Goal: Task Accomplishment & Management: Complete application form

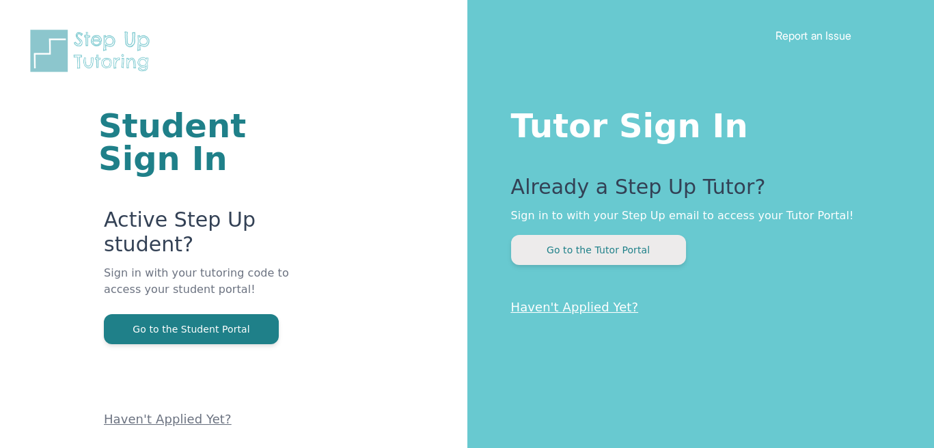
click at [603, 259] on button "Go to the Tutor Portal" at bounding box center [598, 250] width 175 height 30
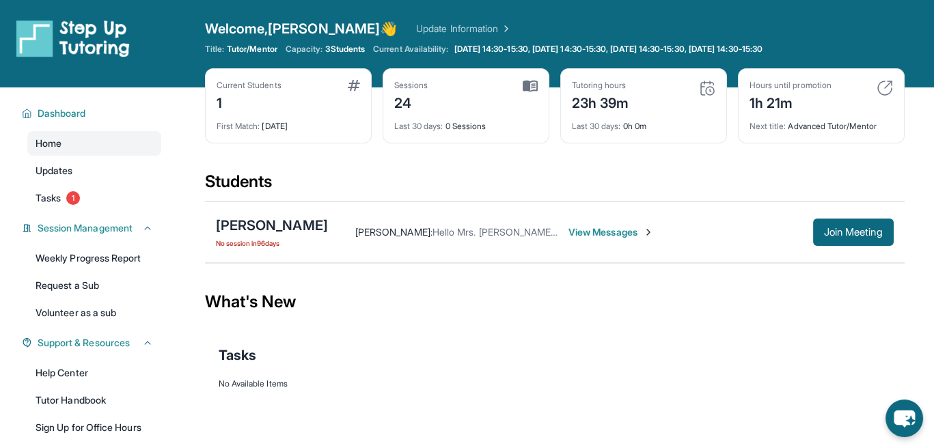
click at [416, 25] on link "Update Information" at bounding box center [464, 29] width 96 height 14
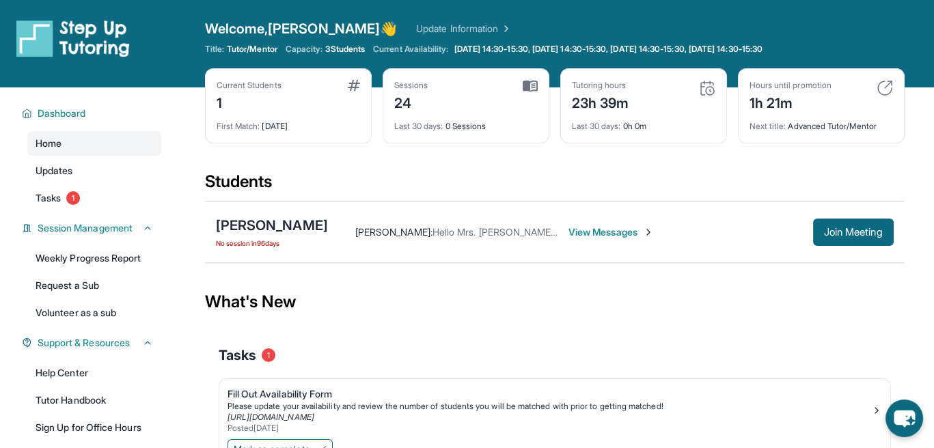
click at [744, 37] on div "Welcome, [PERSON_NAME] 👋 Update Information" at bounding box center [554, 28] width 699 height 19
click at [779, 50] on icon at bounding box center [773, 49] width 11 height 11
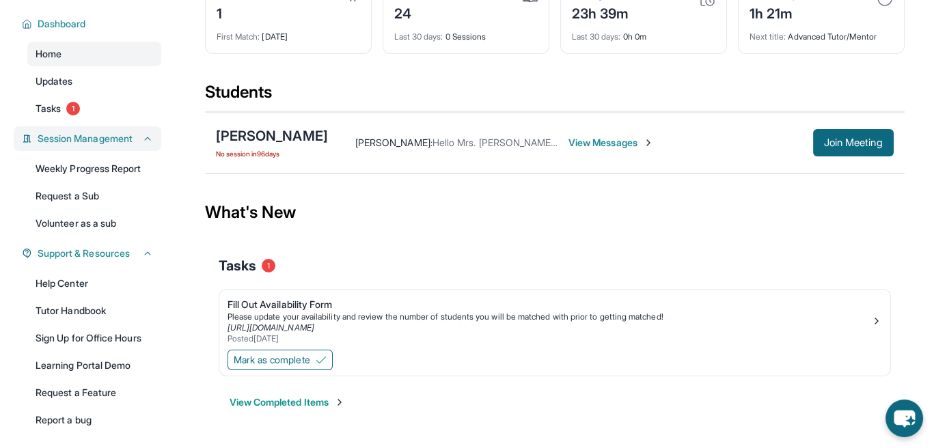
scroll to position [68, 0]
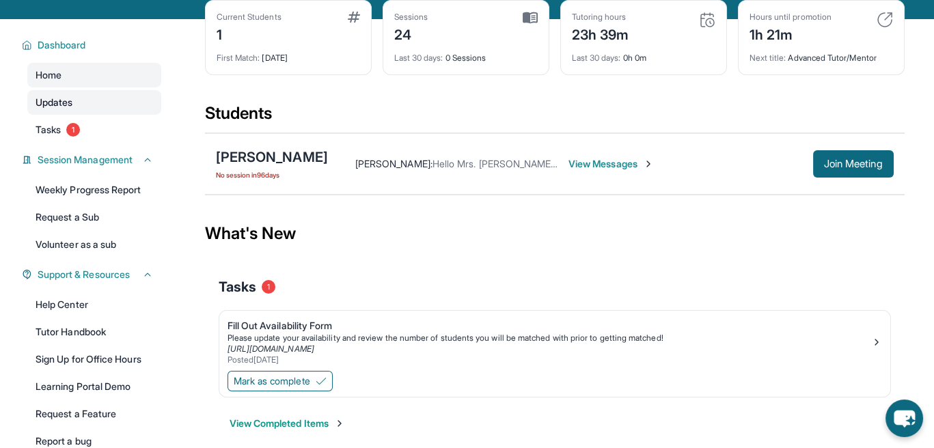
click at [90, 103] on link "Updates" at bounding box center [94, 102] width 134 height 25
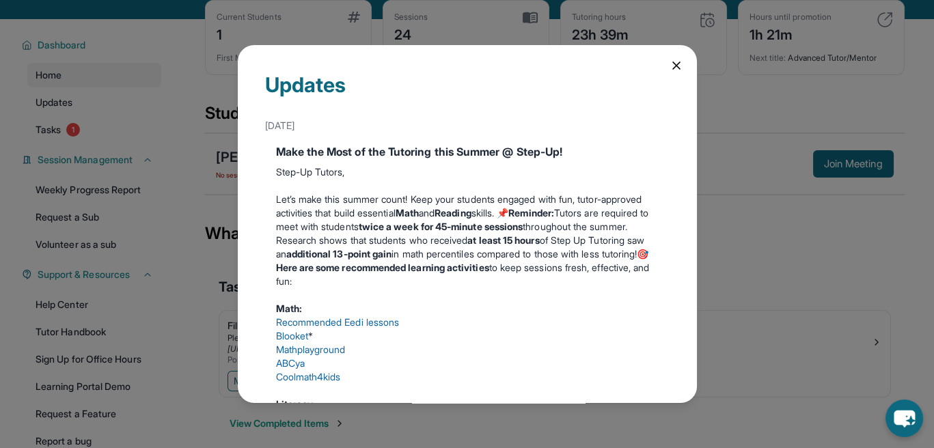
click at [94, 77] on div "Updates [DATE] Make the Most of the Tutoring this Summer @ Step-Up! Step-Up Tut…" at bounding box center [467, 224] width 934 height 448
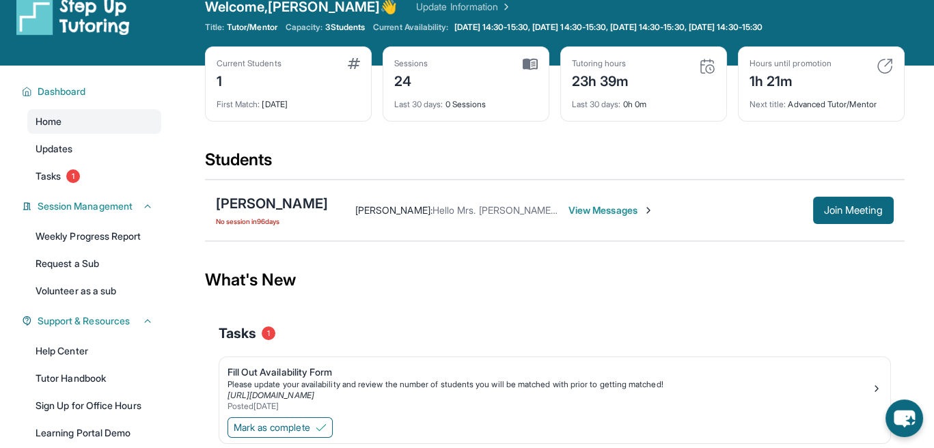
scroll to position [0, 0]
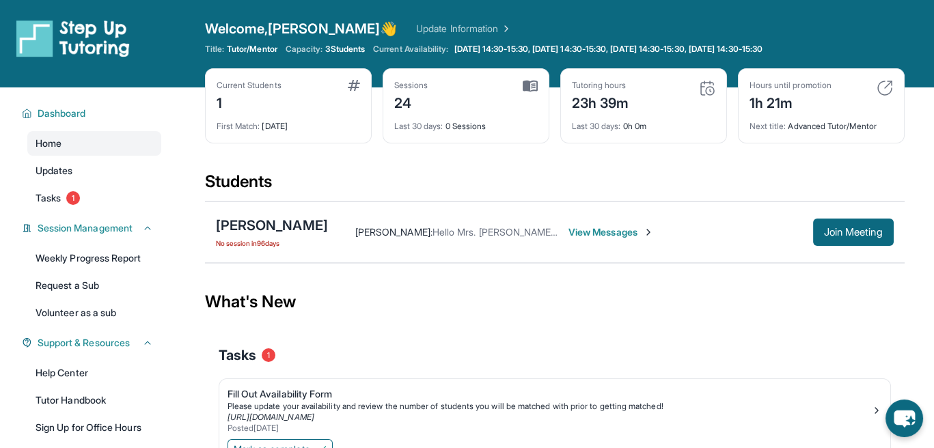
click at [306, 15] on div "Open sidebar Welcome, Ariel 👋 Update Information Title: Tutor/Mentor Capacity: …" at bounding box center [467, 43] width 934 height 87
click at [351, 19] on div "Welcome, Ariel 👋 Update Information" at bounding box center [554, 28] width 699 height 19
click at [357, 46] on span "3 Students" at bounding box center [345, 49] width 40 height 11
click at [437, 36] on div "Welcome, Ariel 👋 Update Information" at bounding box center [554, 28] width 699 height 19
click at [498, 27] on img at bounding box center [505, 29] width 14 height 14
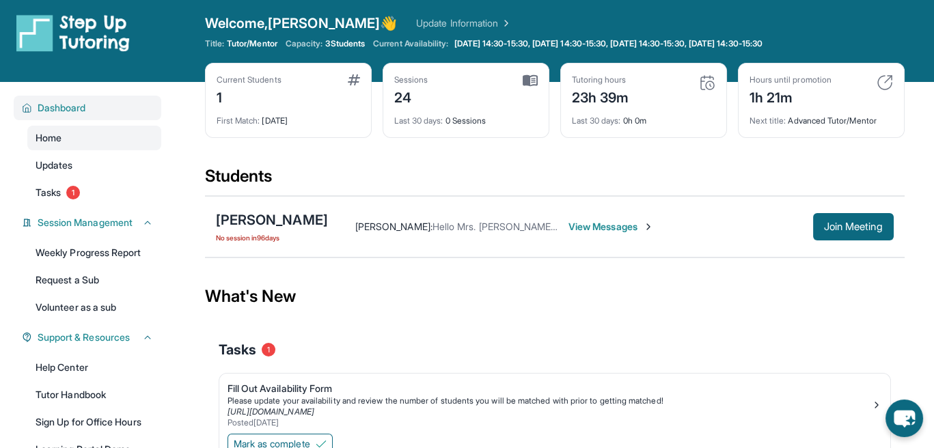
scroll to position [5, 0]
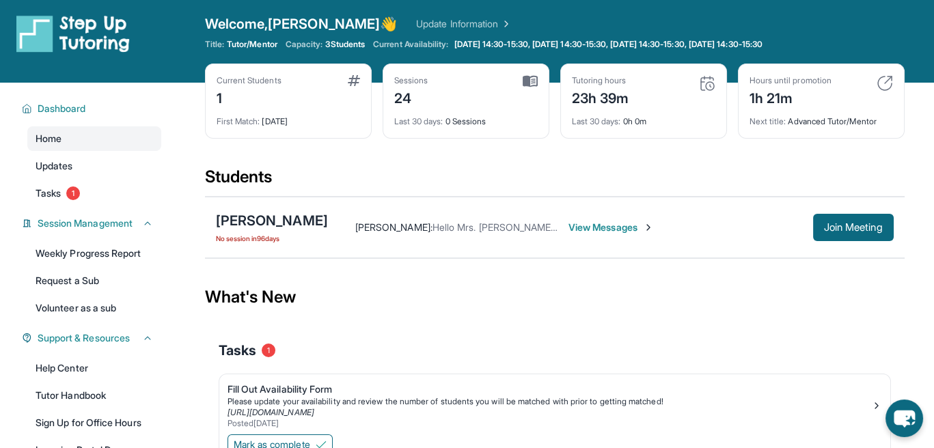
click at [280, 23] on span "Welcome, Ariel 👋" at bounding box center [301, 23] width 193 height 19
click at [101, 94] on div "Dashboard Home Updates Tasks 1 Session Management Weekly Progress Report Reques…" at bounding box center [87, 305] width 175 height 445
click at [96, 104] on button "Dashboard" at bounding box center [92, 109] width 121 height 14
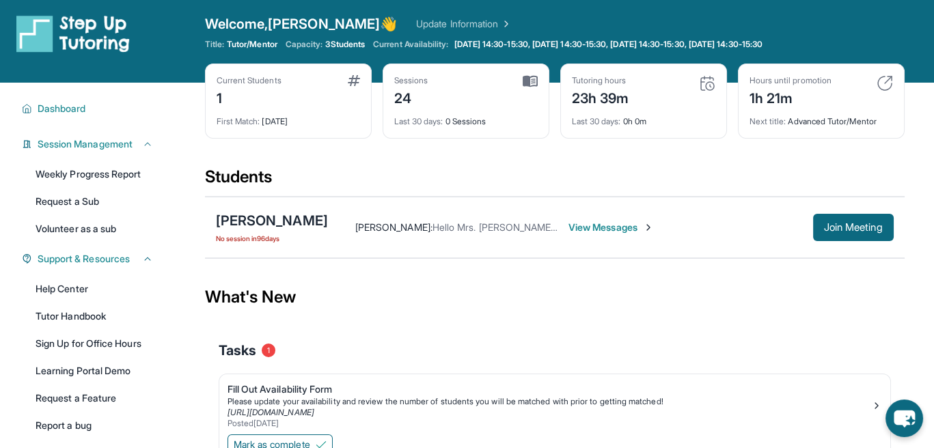
drag, startPoint x: 387, startPoint y: 91, endPoint x: 485, endPoint y: 91, distance: 98.4
click at [387, 91] on div "Sessions 24 Last 30 days : 0 Sessions" at bounding box center [466, 101] width 167 height 75
click at [633, 91] on div "Tutoring hours 23h 39m" at bounding box center [643, 91] width 143 height 33
click at [828, 87] on div "1h 21m" at bounding box center [790, 97] width 82 height 22
click at [871, 84] on div "Hours until promotion 1h 21m" at bounding box center [820, 91] width 143 height 33
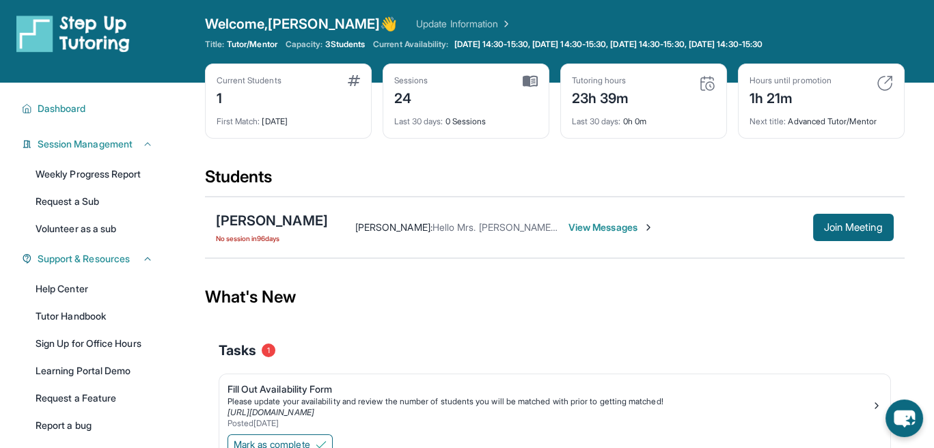
click at [883, 84] on img at bounding box center [884, 83] width 16 height 16
click at [877, 93] on div "Hours until promotion 1h 21m" at bounding box center [820, 91] width 143 height 33
drag, startPoint x: 879, startPoint y: 72, endPoint x: 885, endPoint y: 77, distance: 8.2
click at [885, 77] on div "Hours until promotion 1h 21m Next title : Advanced Tutor/Mentor" at bounding box center [821, 101] width 167 height 75
click at [846, 70] on div "Hours until promotion 1h 21m Next title : Advanced Tutor/Mentor" at bounding box center [821, 101] width 167 height 75
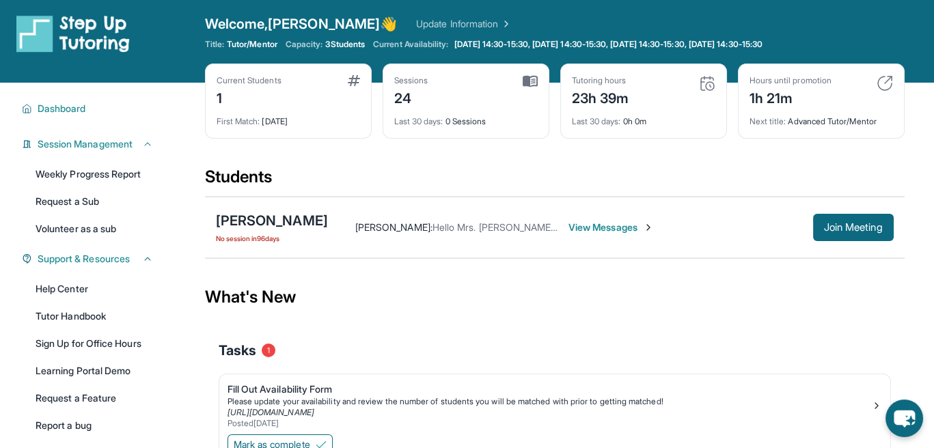
click at [884, 80] on img at bounding box center [884, 83] width 16 height 16
click at [699, 87] on img at bounding box center [707, 83] width 16 height 16
drag, startPoint x: 706, startPoint y: 85, endPoint x: 634, endPoint y: 84, distance: 71.7
click at [706, 84] on img at bounding box center [707, 83] width 16 height 16
click at [530, 84] on img at bounding box center [530, 81] width 15 height 12
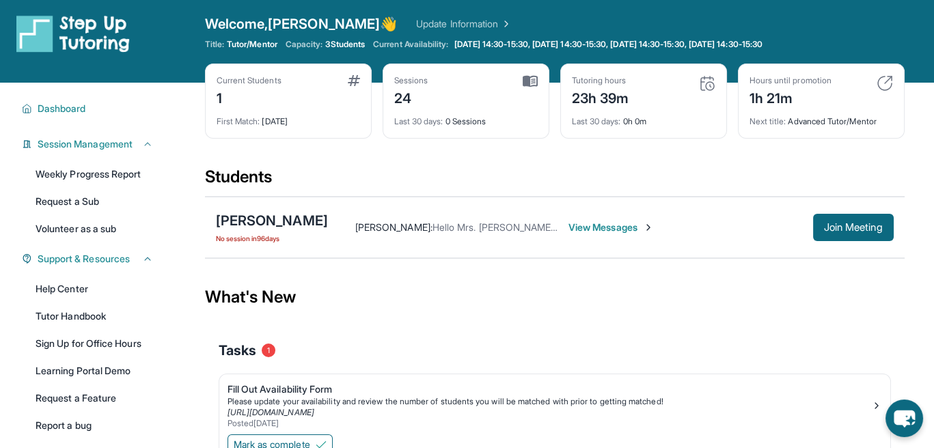
click at [367, 94] on div "Current Students 1 First Match : 6 months ago" at bounding box center [288, 101] width 167 height 75
click at [354, 85] on div "Current Students 1" at bounding box center [288, 91] width 143 height 33
click at [347, 48] on span "3 Students" at bounding box center [345, 44] width 40 height 11
click at [548, 36] on div "Welcome, Ariel 👋 Update Information Title: Tutor/Mentor Capacity: 3 Students Cu…" at bounding box center [554, 38] width 699 height 49
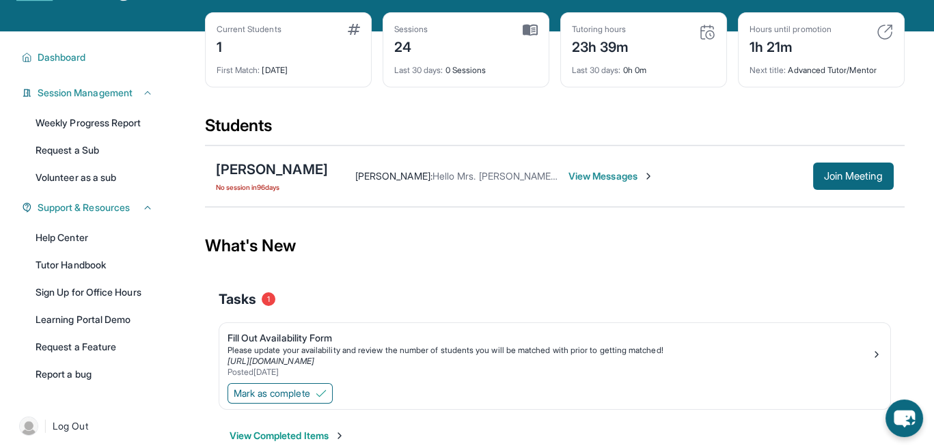
scroll to position [87, 0]
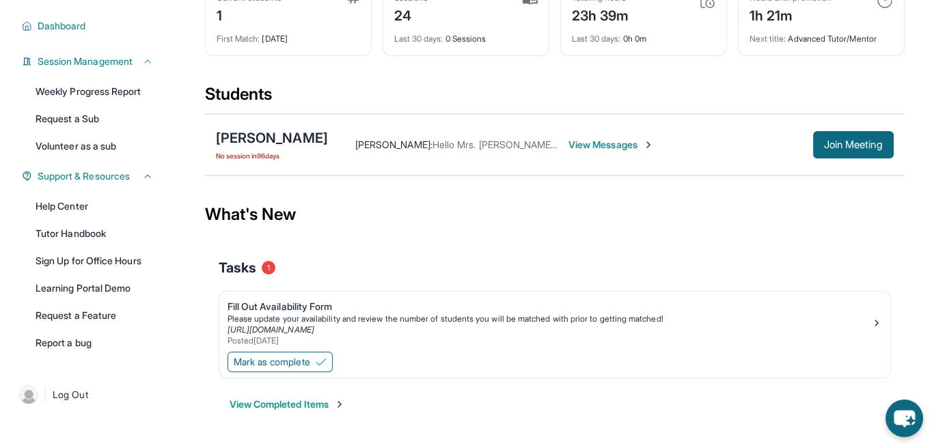
click at [306, 404] on button "View Completed Items" at bounding box center [287, 405] width 115 height 14
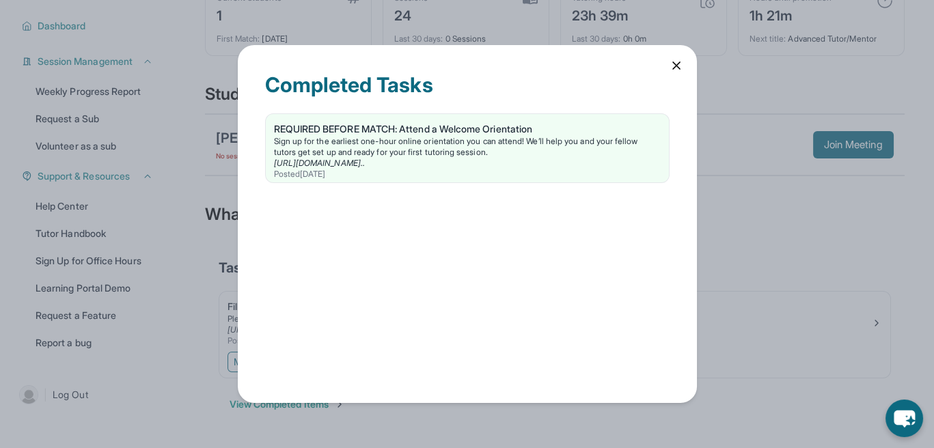
click at [676, 70] on icon at bounding box center [676, 66] width 14 height 14
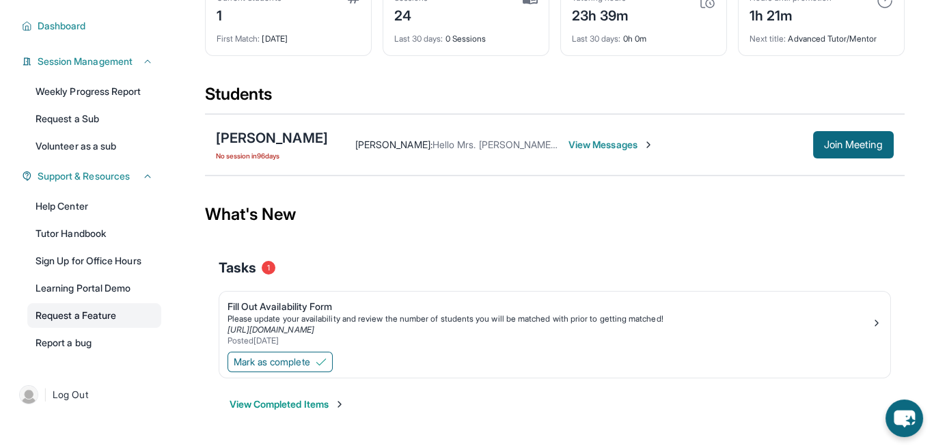
click at [61, 318] on link "Request a Feature" at bounding box center [94, 315] width 134 height 25
click at [77, 292] on link "Learning Portal Demo" at bounding box center [94, 288] width 134 height 25
click at [96, 268] on link "Sign Up for Office Hours" at bounding box center [94, 261] width 134 height 25
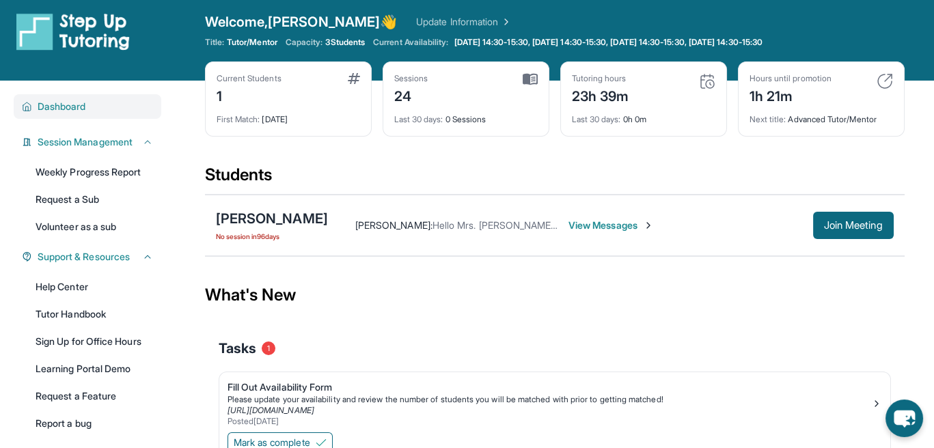
scroll to position [0, 0]
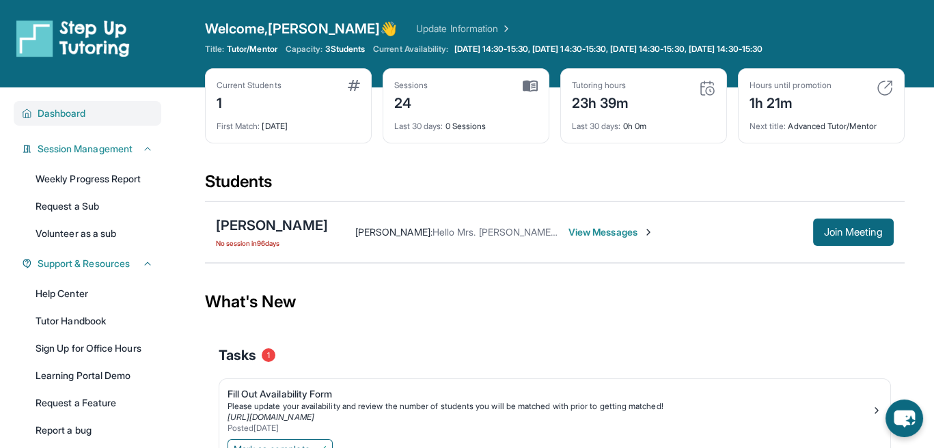
click at [98, 112] on button "Dashboard" at bounding box center [92, 114] width 121 height 14
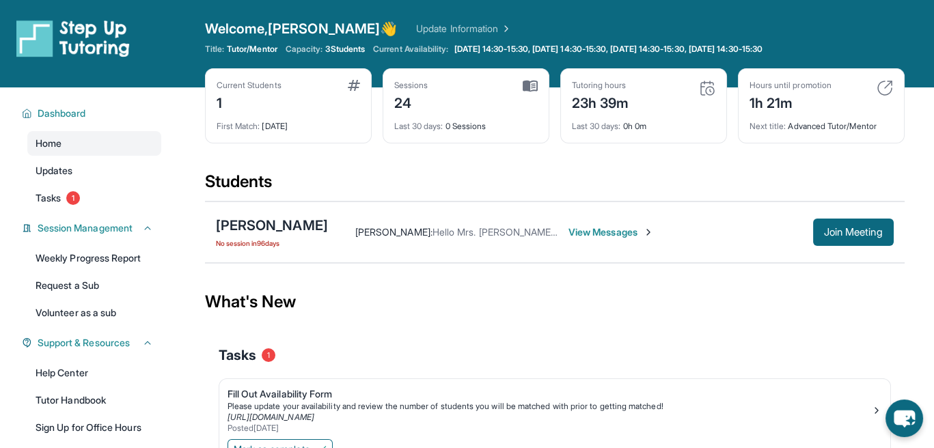
click at [416, 31] on link "Update Information" at bounding box center [464, 29] width 96 height 14
click at [72, 193] on span "1" at bounding box center [73, 198] width 14 height 14
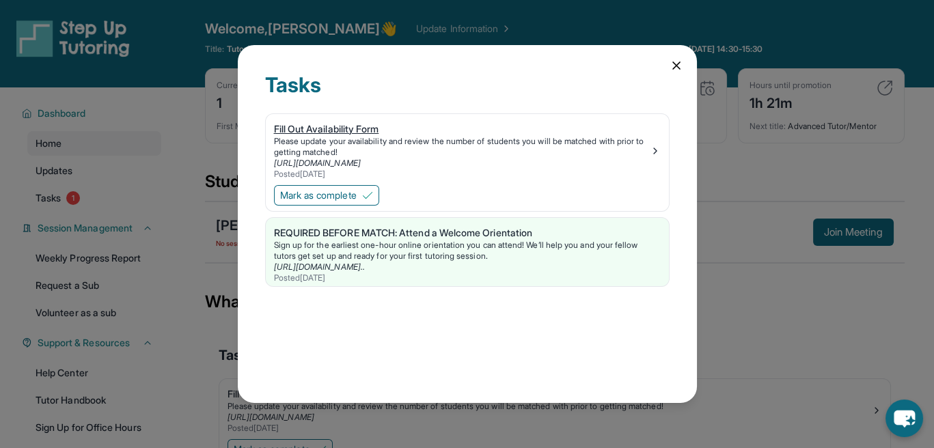
click at [538, 171] on div "Posted 2/27/2025" at bounding box center [462, 174] width 376 height 11
click at [359, 166] on link "[URL][DOMAIN_NAME]" at bounding box center [317, 163] width 87 height 10
click at [685, 61] on div "Tasks Fill Out Availability Form Please update your availability and review the…" at bounding box center [467, 224] width 459 height 359
click at [669, 63] on icon at bounding box center [676, 66] width 14 height 14
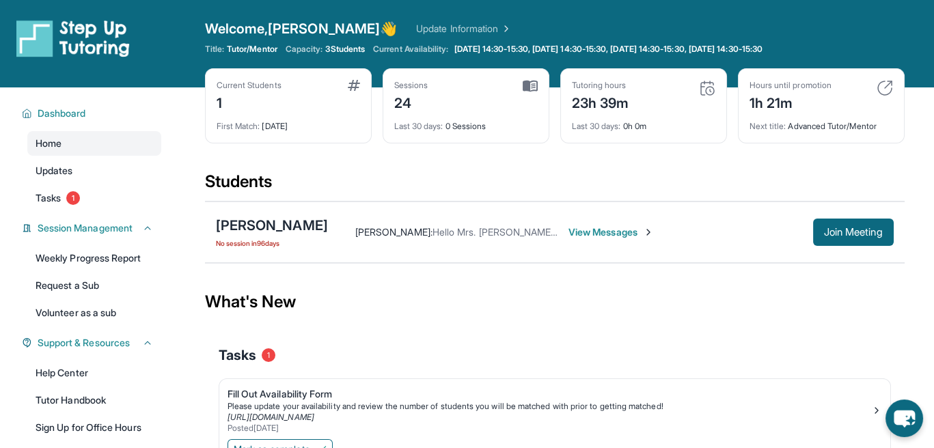
click at [116, 46] on img at bounding box center [72, 38] width 113 height 38
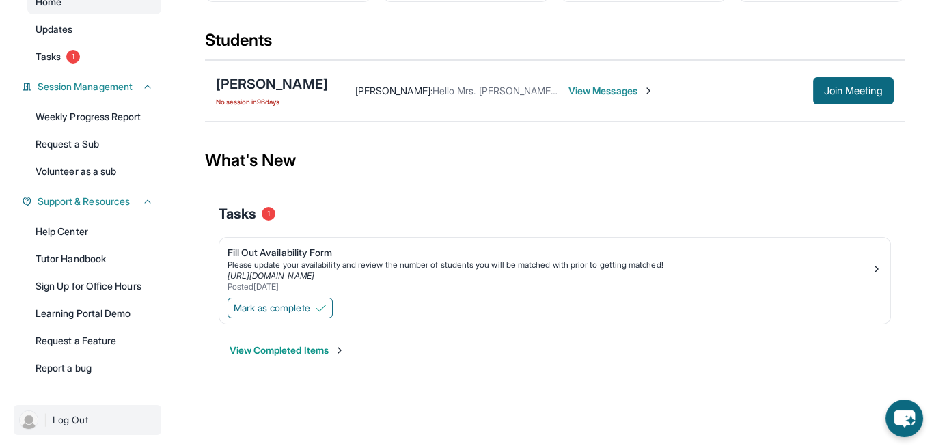
click at [27, 424] on img at bounding box center [28, 420] width 19 height 19
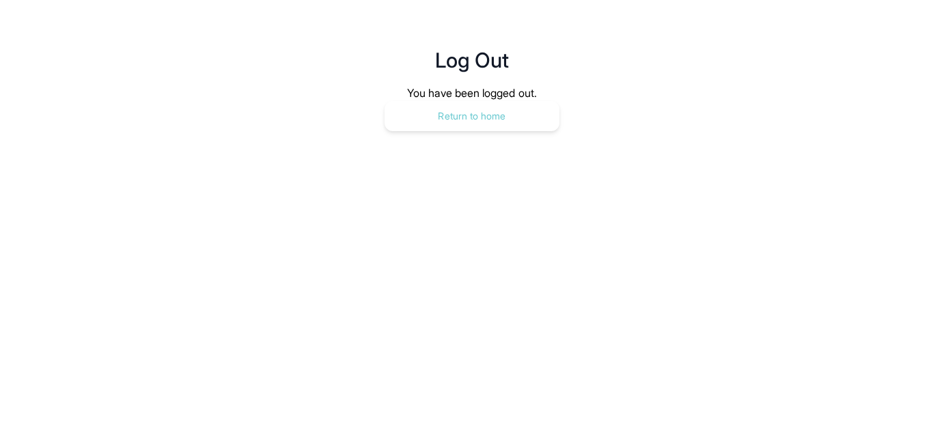
click at [431, 119] on button "Return to home" at bounding box center [472, 116] width 175 height 30
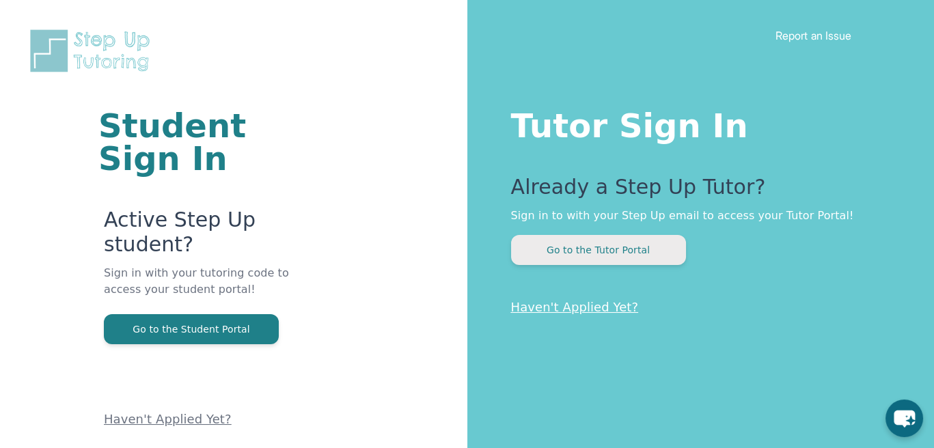
click at [578, 250] on button "Go to the Tutor Portal" at bounding box center [598, 250] width 175 height 30
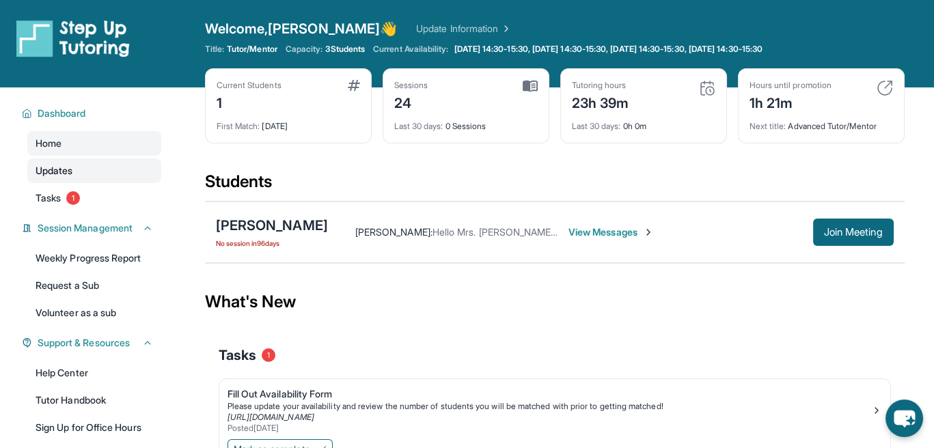
click at [105, 165] on link "Updates" at bounding box center [94, 170] width 134 height 25
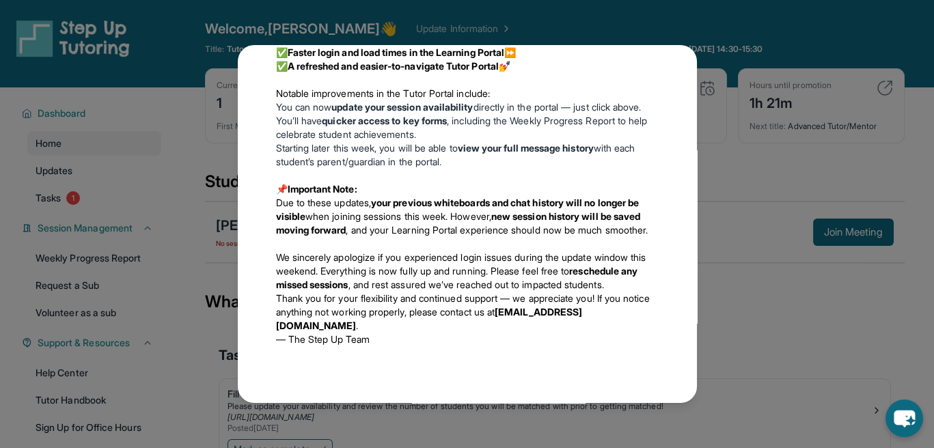
scroll to position [1368, 0]
click at [184, 191] on div "Updates [DATE] Make the Most of the Tutoring this Summer @ Step-Up! Step-Up Tut…" at bounding box center [467, 224] width 934 height 448
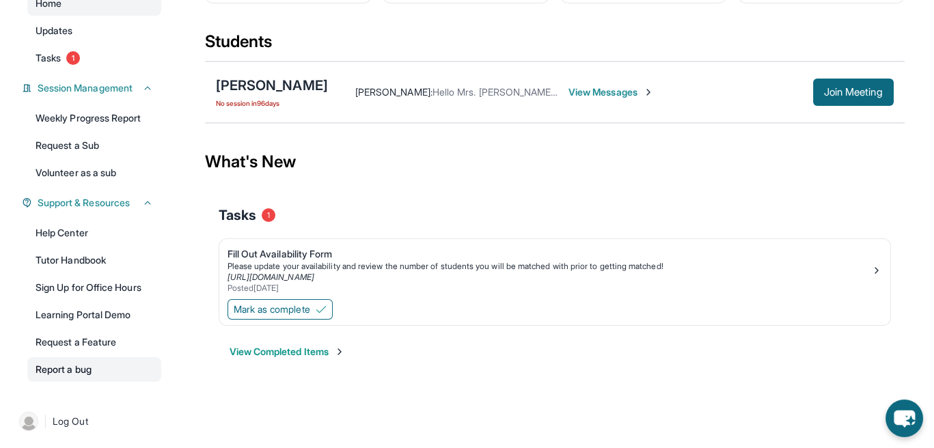
scroll to position [141, 0]
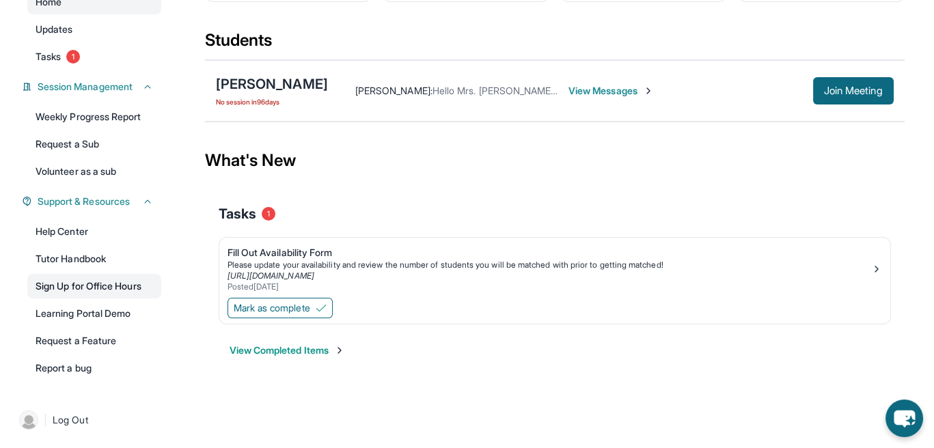
click at [108, 289] on link "Sign Up for Office Hours" at bounding box center [94, 286] width 134 height 25
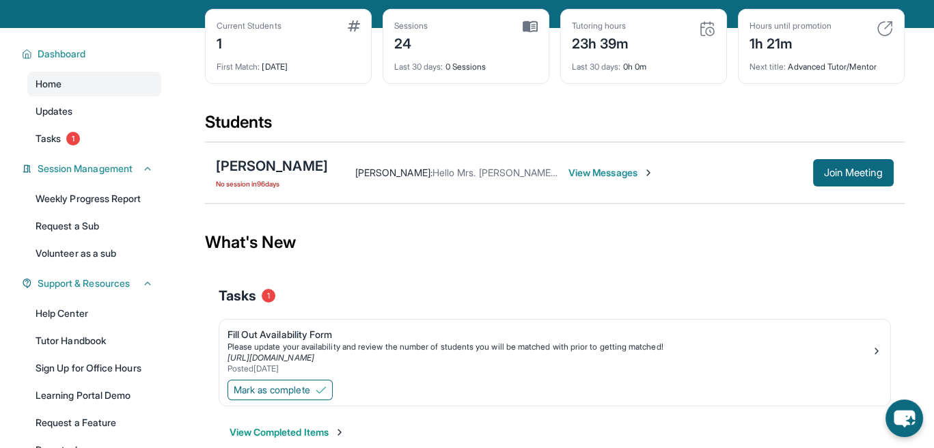
scroll to position [0, 0]
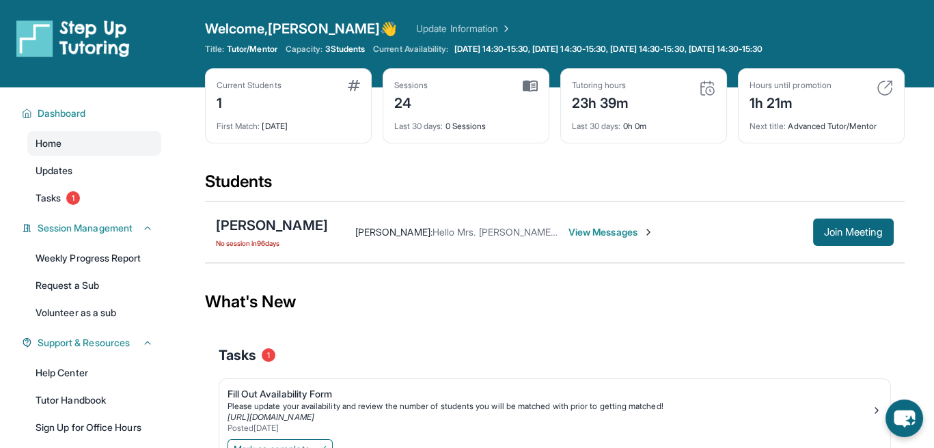
click at [416, 33] on link "Update Information" at bounding box center [464, 29] width 96 height 14
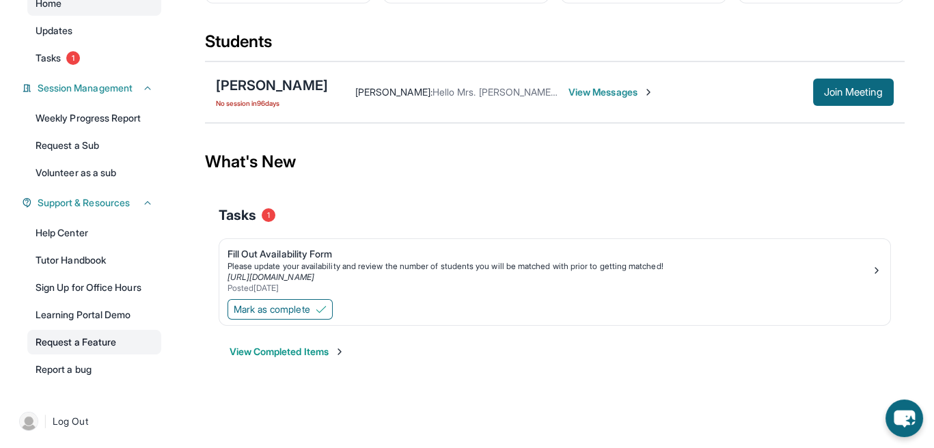
scroll to position [141, 0]
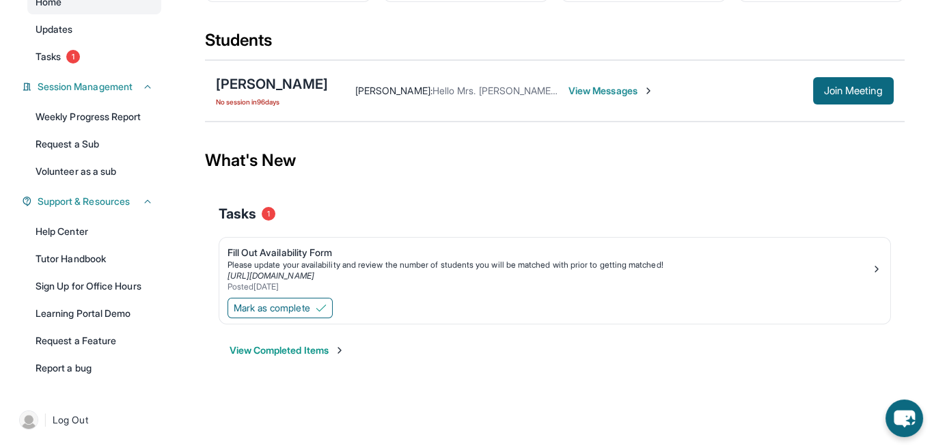
click at [345, 348] on img at bounding box center [339, 350] width 11 height 11
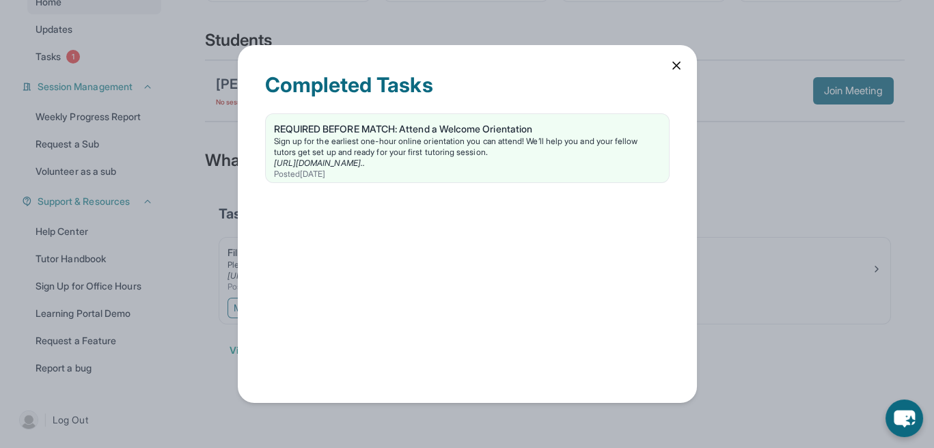
click at [676, 59] on icon at bounding box center [676, 66] width 14 height 14
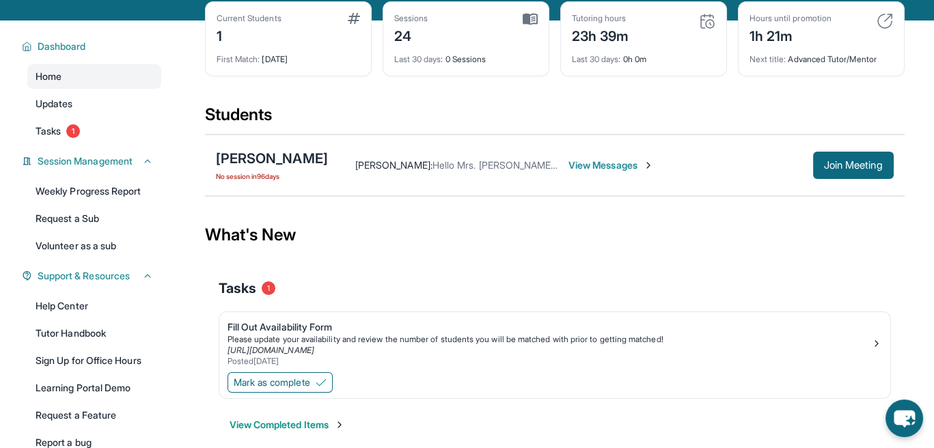
scroll to position [0, 0]
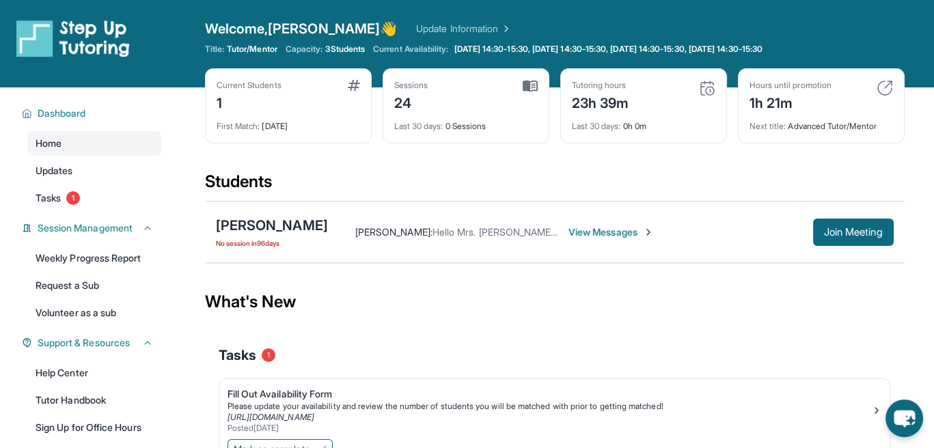
click at [264, 51] on span "Tutor/Mentor" at bounding box center [252, 49] width 51 height 11
click at [416, 29] on link "Update Information" at bounding box center [464, 29] width 96 height 14
click at [101, 226] on span "Session Management" at bounding box center [85, 228] width 95 height 14
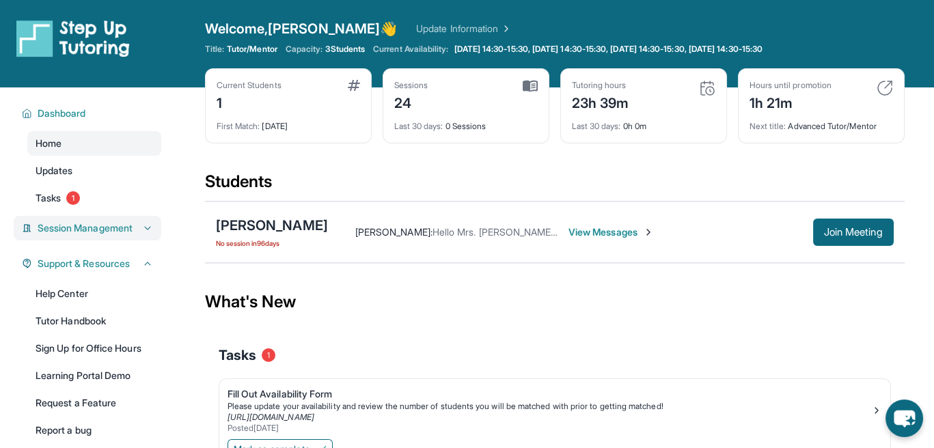
click at [101, 226] on span "Session Management" at bounding box center [85, 228] width 95 height 14
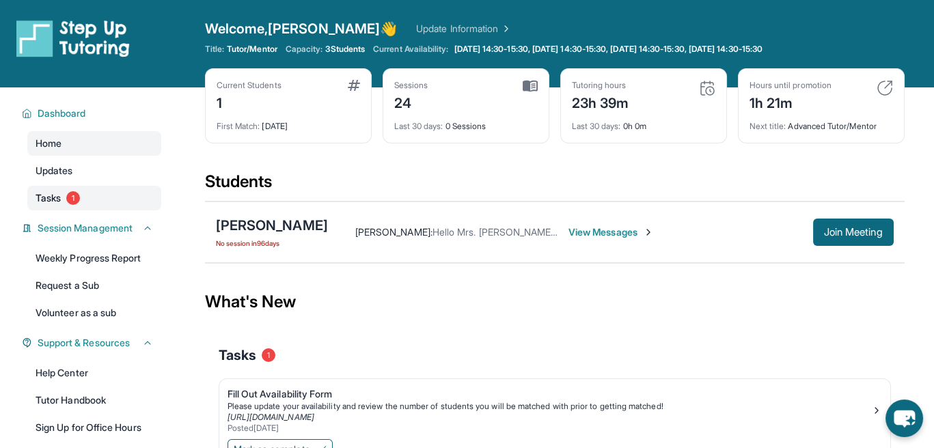
click at [64, 197] on link "Tasks 1" at bounding box center [94, 198] width 134 height 25
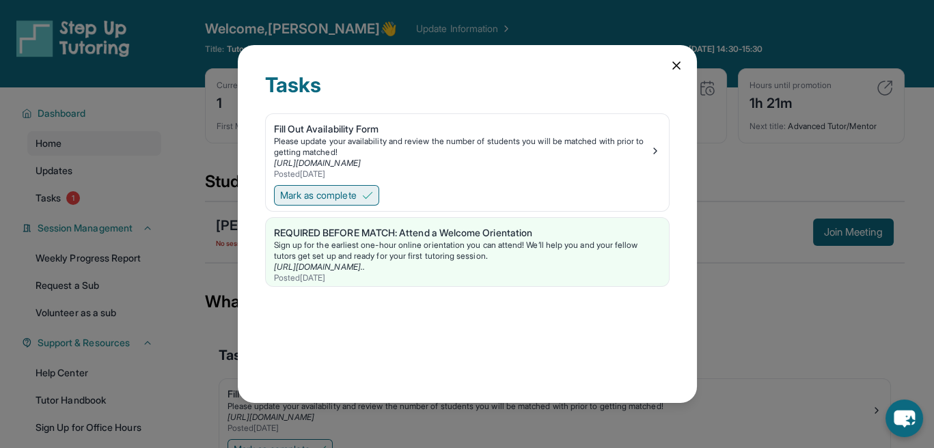
click at [369, 197] on img at bounding box center [367, 195] width 11 height 11
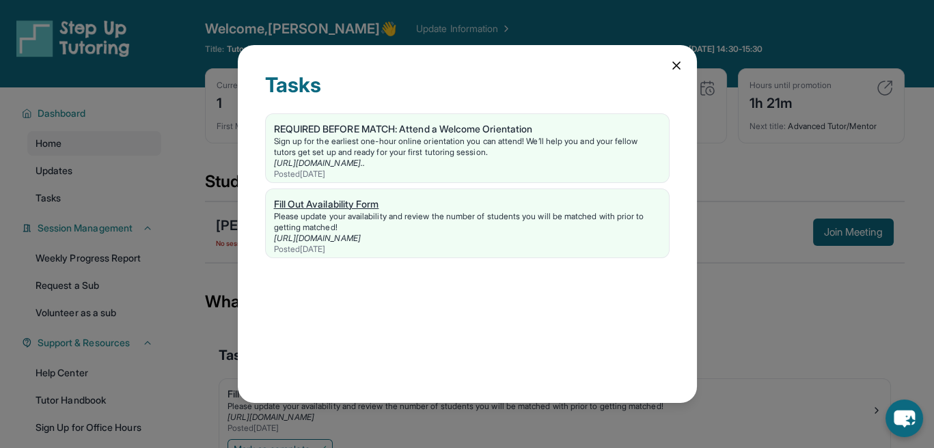
click at [367, 197] on div "Fill Out Availability Form" at bounding box center [467, 204] width 387 height 14
drag, startPoint x: 436, startPoint y: 233, endPoint x: 345, endPoint y: 234, distance: 90.9
drag, startPoint x: 345, startPoint y: 234, endPoint x: 785, endPoint y: 305, distance: 445.6
click at [835, 300] on div "Tasks REQUIRED BEFORE MATCH: Attend a Welcome Orientation Sign up for the earli…" at bounding box center [467, 224] width 934 height 448
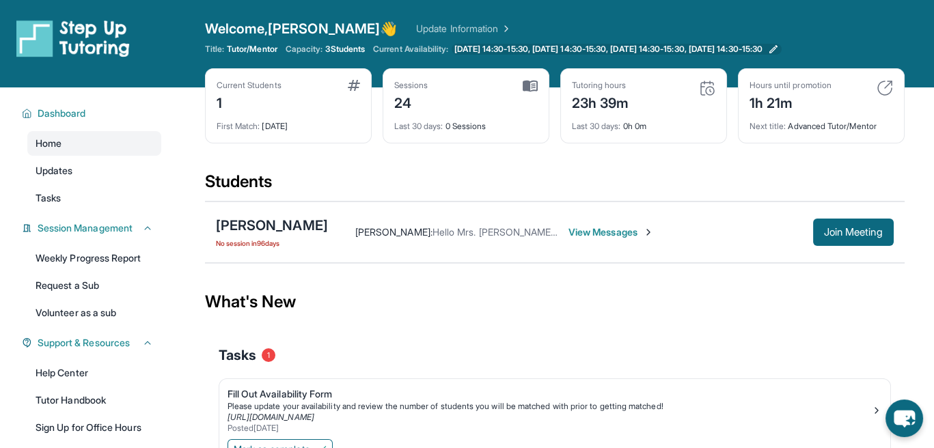
click at [565, 51] on span "[DATE] 14:30-15:30, [DATE] 14:30-15:30, [DATE] 14:30-15:30, [DATE] 14:30-15:30" at bounding box center [608, 49] width 308 height 11
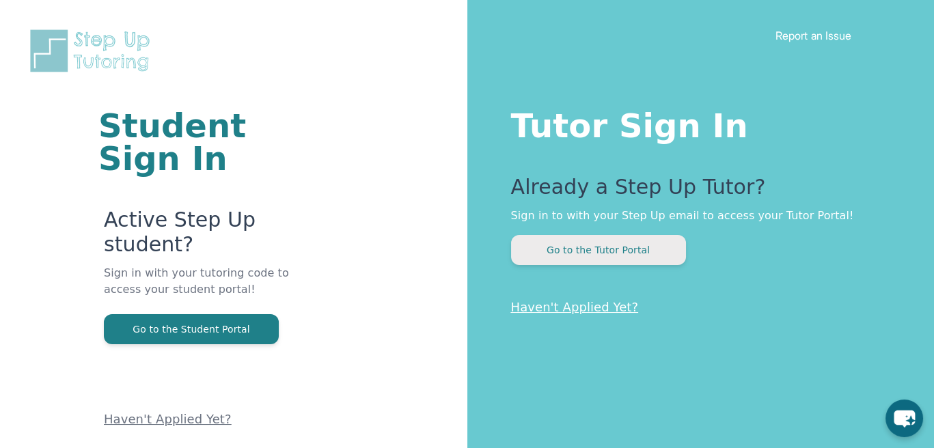
click at [610, 255] on button "Go to the Tutor Portal" at bounding box center [598, 250] width 175 height 30
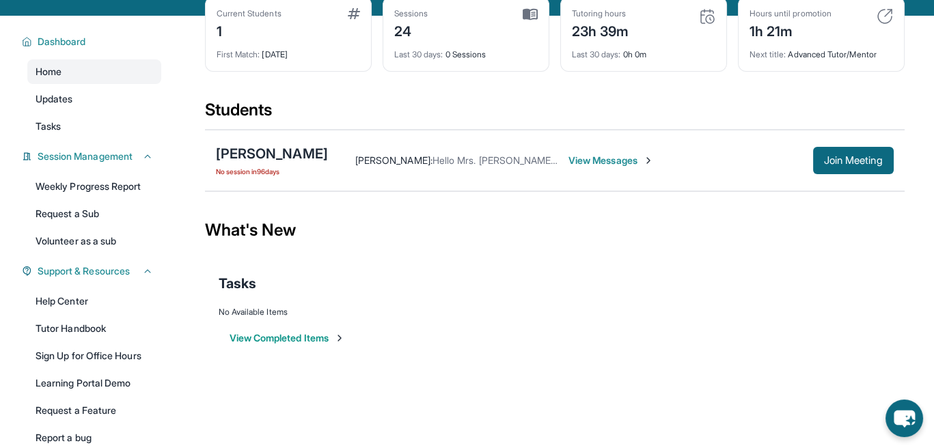
scroll to position [141, 0]
